Goal: Information Seeking & Learning: Learn about a topic

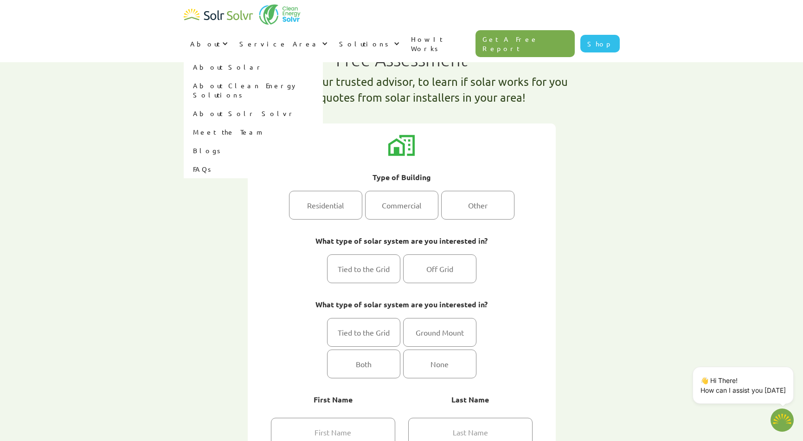
click at [323, 141] on link "Blogs" at bounding box center [253, 150] width 139 height 19
type textarea "x"
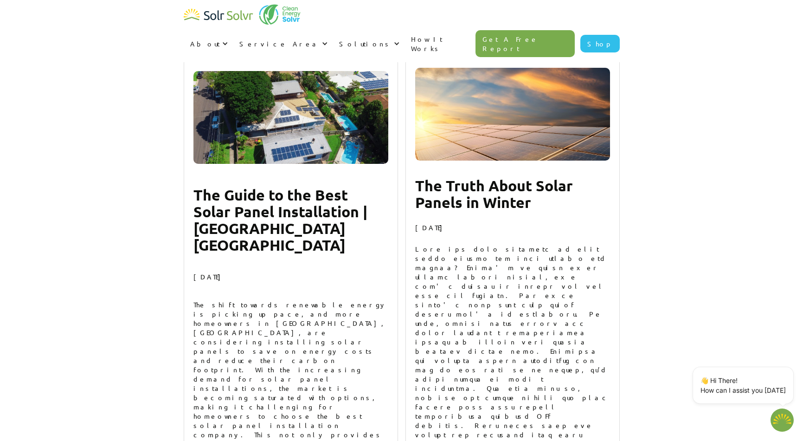
scroll to position [8768, 0]
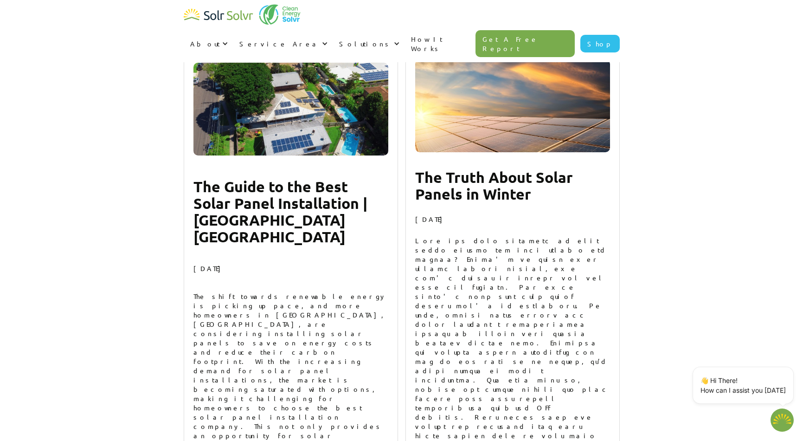
type textarea "x"
